Goal: Navigation & Orientation: Find specific page/section

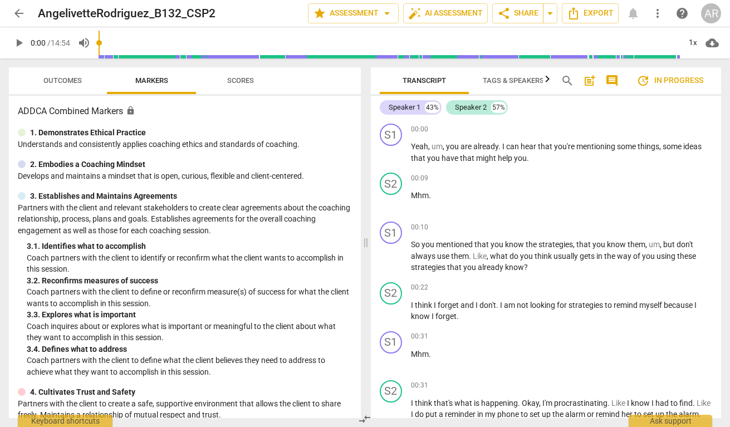
click at [72, 82] on span "Outcomes" at bounding box center [62, 80] width 38 height 8
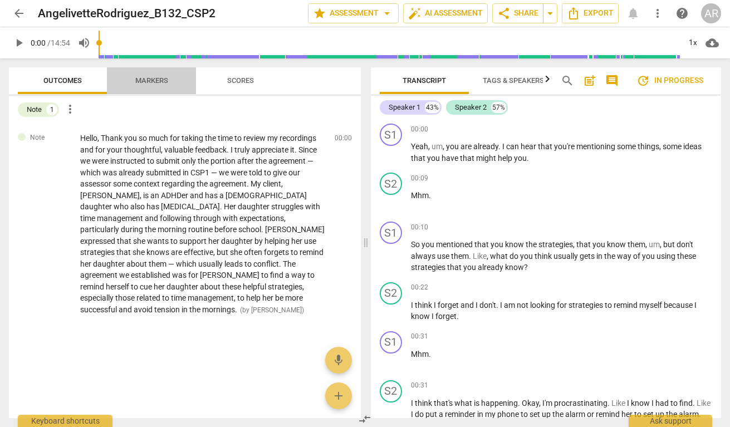
click at [145, 79] on span "Markers" at bounding box center [151, 80] width 33 height 8
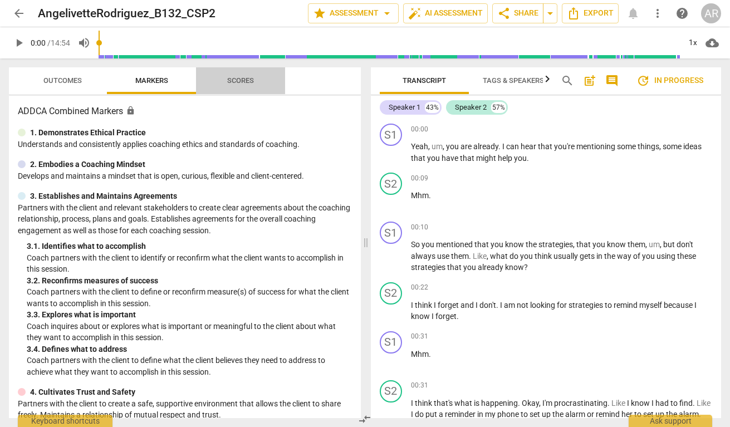
click at [250, 83] on span "Scores" at bounding box center [240, 80] width 27 height 8
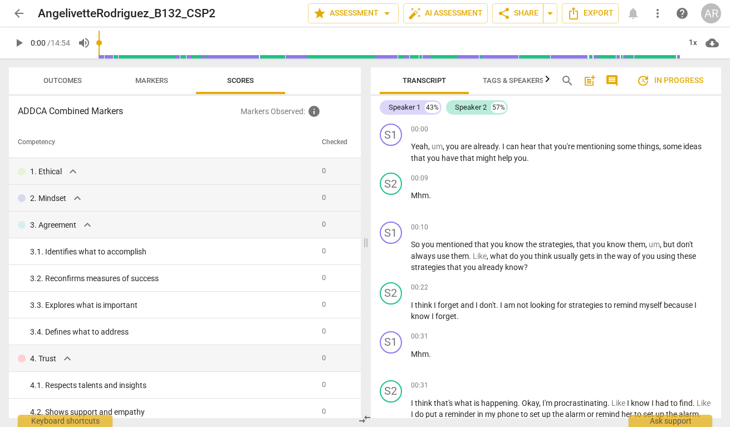
click at [156, 80] on span "Markers" at bounding box center [151, 80] width 33 height 8
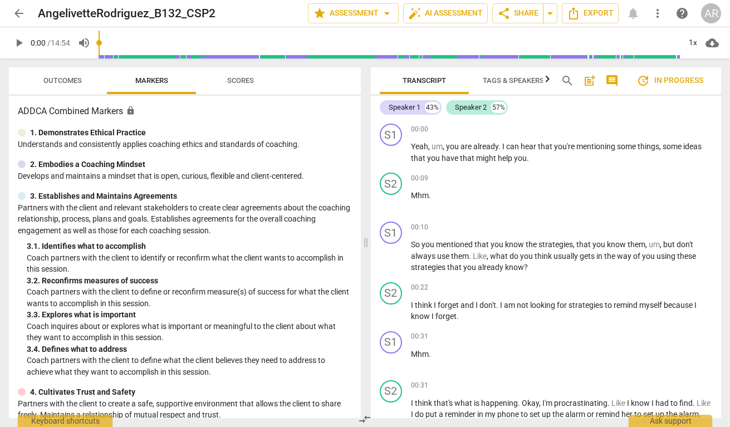
click at [58, 80] on span "Outcomes" at bounding box center [62, 80] width 38 height 8
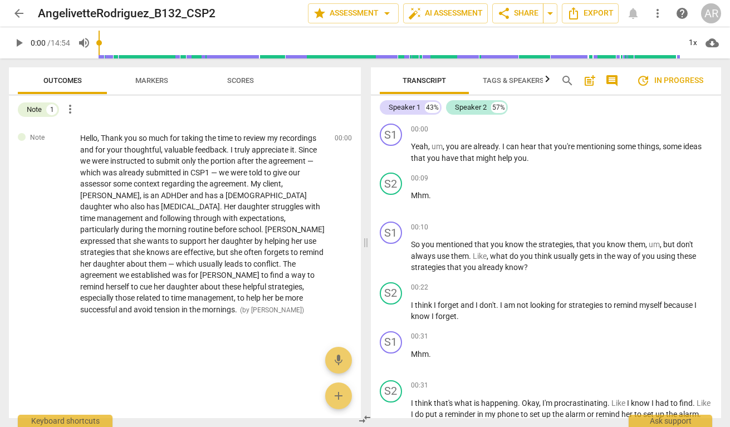
click at [157, 76] on span "Markers" at bounding box center [151, 80] width 33 height 8
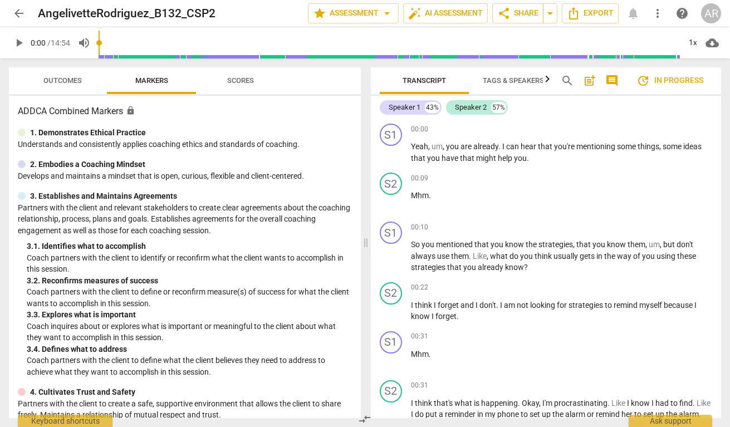
click at [19, 13] on span "arrow_back" at bounding box center [18, 13] width 13 height 13
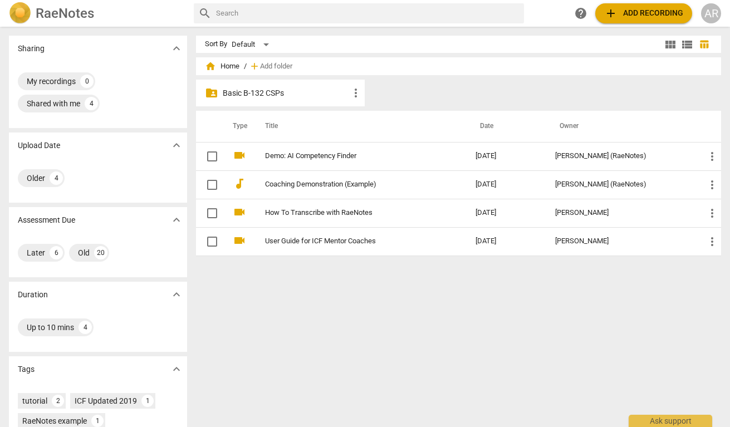
click at [299, 95] on p "Basic B-132 CSPs" at bounding box center [286, 93] width 127 height 12
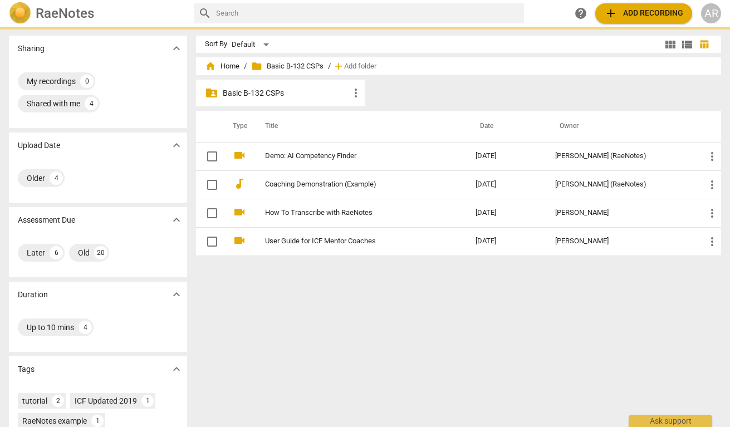
click at [299, 95] on p "Basic B-132 CSPs" at bounding box center [286, 93] width 127 height 12
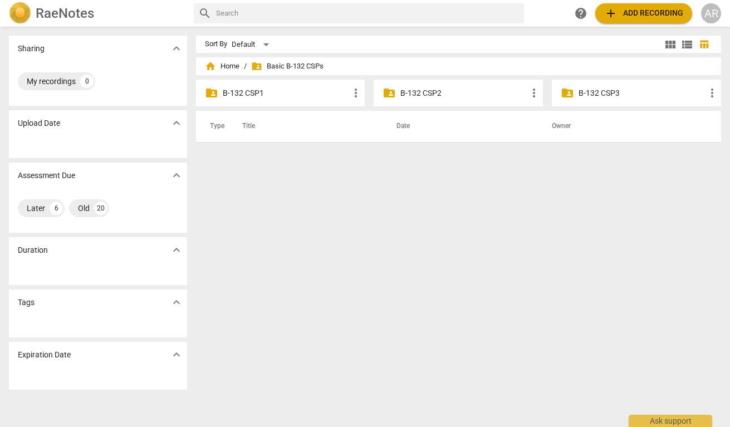
click at [455, 95] on p "B-132 CSP2" at bounding box center [463, 93] width 127 height 12
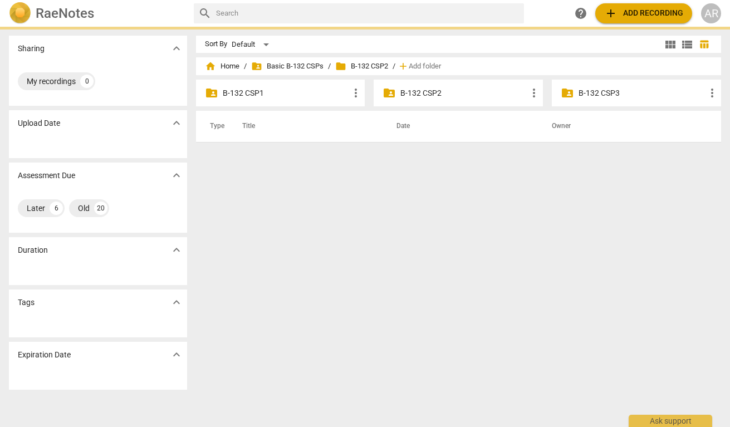
click at [455, 95] on p "B-132 CSP2" at bounding box center [463, 93] width 127 height 12
